Goal: Task Accomplishment & Management: Manage account settings

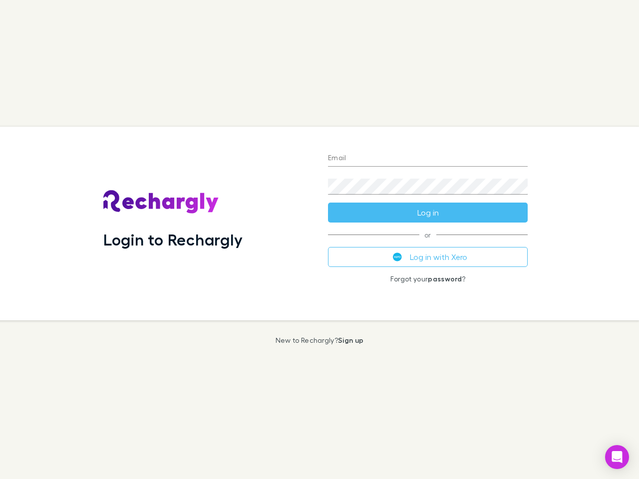
click at [319, 240] on div "Login to Rechargly" at bounding box center [207, 224] width 225 height 194
click at [428, 159] on input "Email" at bounding box center [428, 159] width 200 height 16
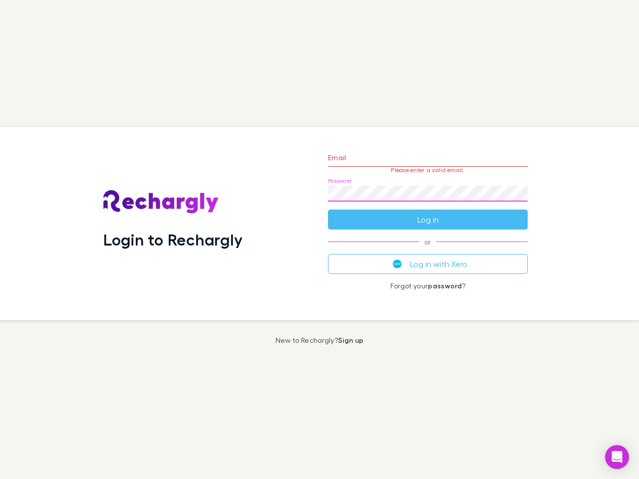
click at [428, 213] on form "Email Please enter a valid email. Password Log in" at bounding box center [428, 186] width 200 height 87
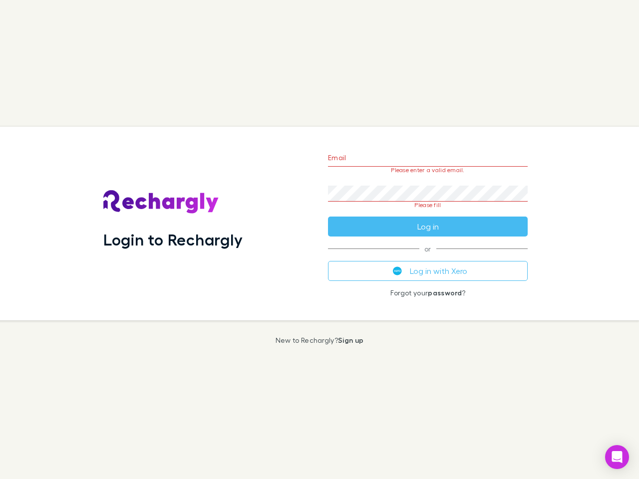
click at [428, 257] on div "Email Please enter a valid email. Password Please fill Log in or Log in with Xe…" at bounding box center [428, 224] width 216 height 194
click at [617, 457] on icon "Open Intercom Messenger" at bounding box center [617, 457] width 10 height 12
